Goal: Task Accomplishment & Management: Manage account settings

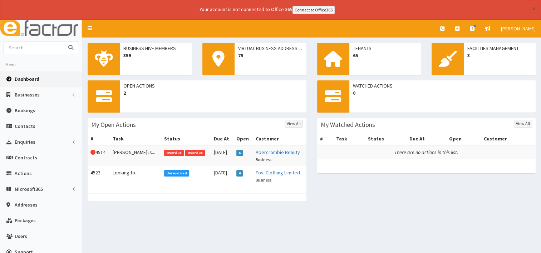
click at [23, 48] on input "text" at bounding box center [34, 48] width 60 height 13
type input "l"
type input "la pro"
click at [64, 42] on button "submit" at bounding box center [71, 48] width 14 height 13
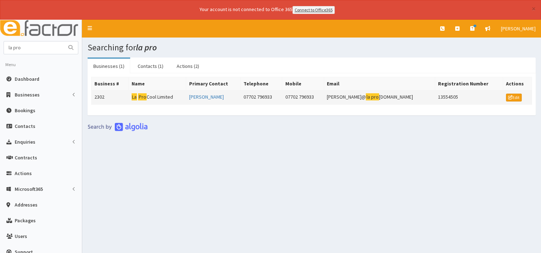
click at [164, 94] on td "La Pro Cool Limited" at bounding box center [157, 97] width 58 height 14
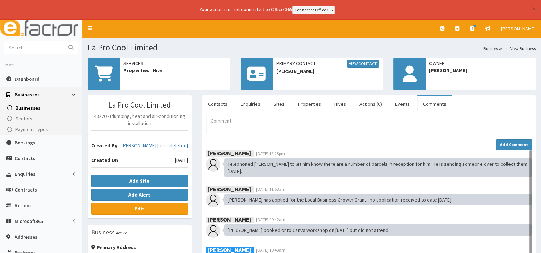
click at [221, 122] on textarea "Comment" at bounding box center [369, 124] width 326 height 19
click at [212, 121] on textarea "Comment" at bounding box center [369, 124] width 326 height 19
type textarea "[DATE] Mtg with [PERSON_NAME] regarding the in business growth grant - complete…"
click at [518, 143] on strong "Add Comment" at bounding box center [514, 144] width 28 height 5
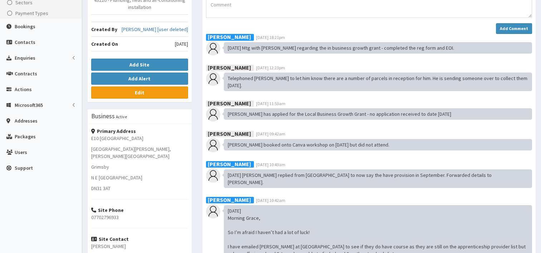
scroll to position [179, 0]
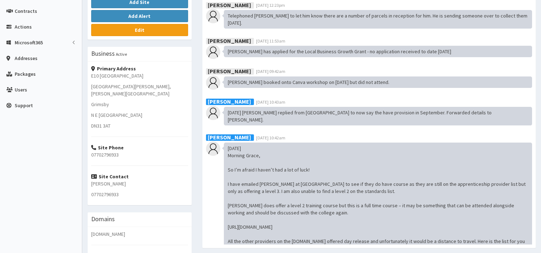
click at [122, 151] on p "07702796933" at bounding box center [139, 154] width 97 height 7
drag, startPoint x: 122, startPoint y: 147, endPoint x: 89, endPoint y: 146, distance: 32.9
click at [89, 146] on div "Primary Address [STREET_ADDRESS][PERSON_NAME][PERSON_NAME] Site Phone 077027969…" at bounding box center [140, 134] width 104 height 144
drag, startPoint x: 89, startPoint y: 146, endPoint x: 99, endPoint y: 147, distance: 10.0
copy p "07702796933"
